Goal: Find specific page/section: Find specific page/section

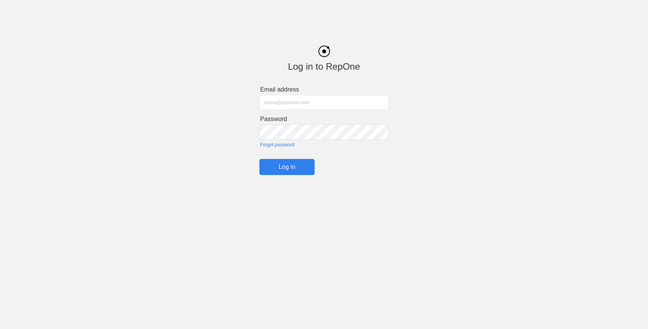
type input "[PERSON_NAME][EMAIL_ADDRESS][DOMAIN_NAME]"
click at [277, 170] on input "Log in" at bounding box center [286, 167] width 55 height 16
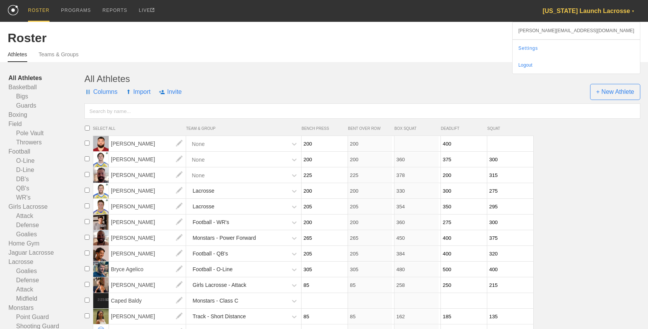
click at [583, 6] on div "[US_STATE] Launch Lacrosse ▼" at bounding box center [591, 11] width 98 height 22
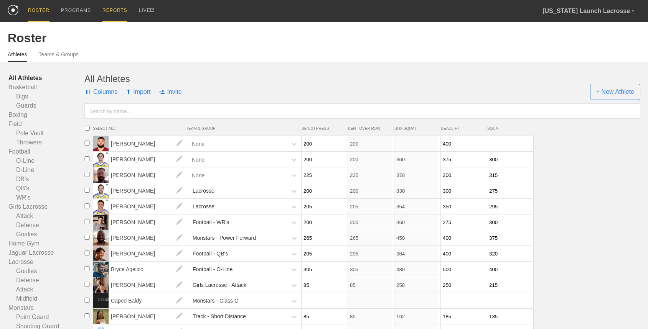
click at [112, 16] on div "REPORTS" at bounding box center [114, 11] width 25 height 22
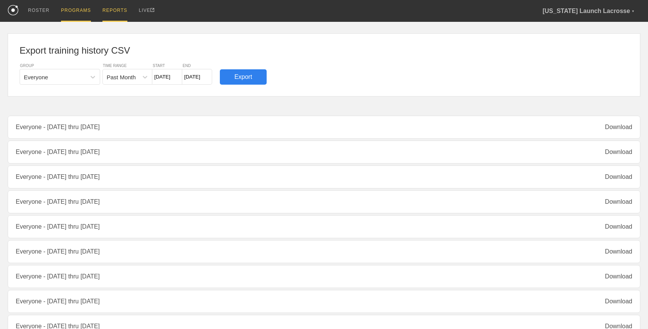
click at [74, 9] on div "PROGRAMS" at bounding box center [76, 11] width 30 height 22
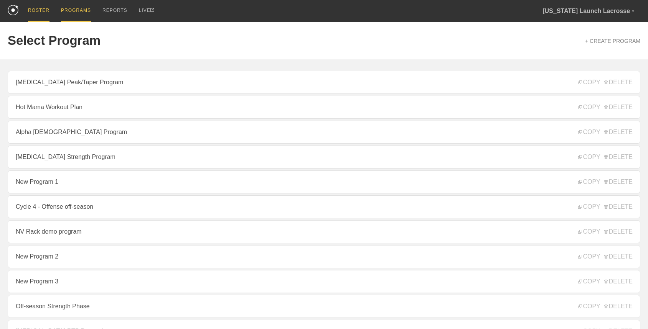
click at [42, 7] on div "ROSTER" at bounding box center [38, 11] width 21 height 22
